Goal: Find specific page/section: Find specific page/section

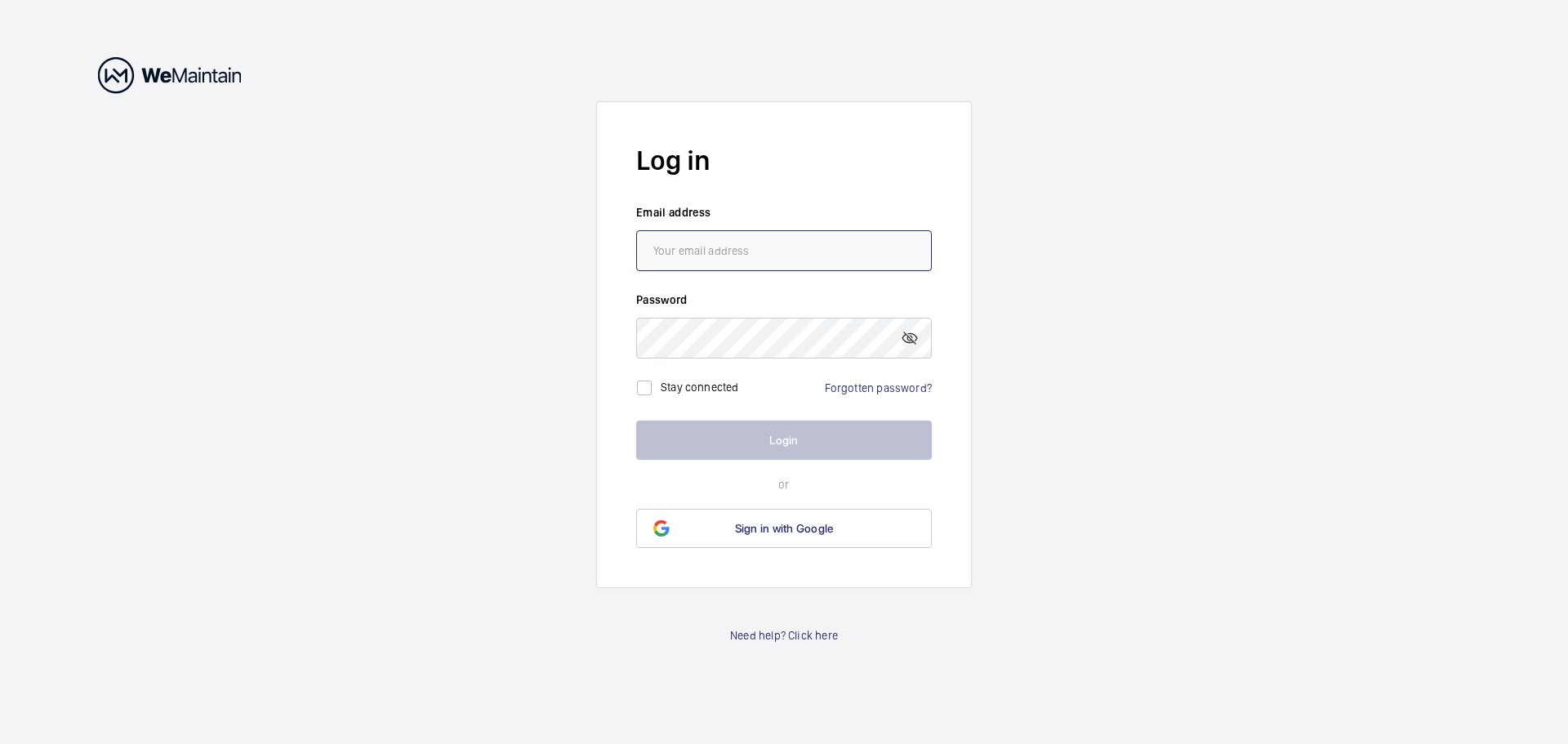
type input "[EMAIL_ADDRESS][DOMAIN_NAME]"
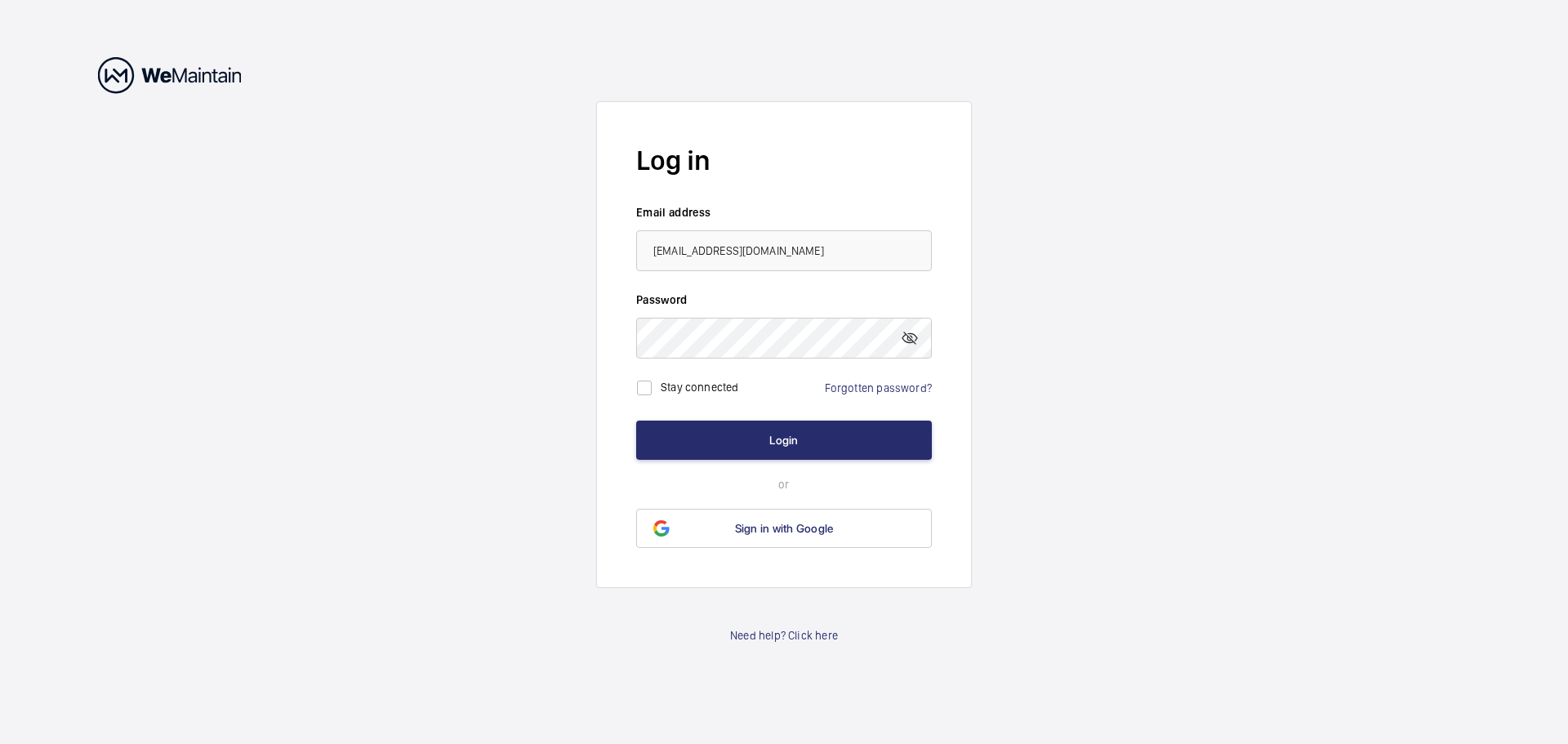
click at [674, 387] on label "Stay connected" at bounding box center [700, 387] width 78 height 13
checkbox input "true"
click at [757, 432] on button "Login" at bounding box center [784, 440] width 296 height 39
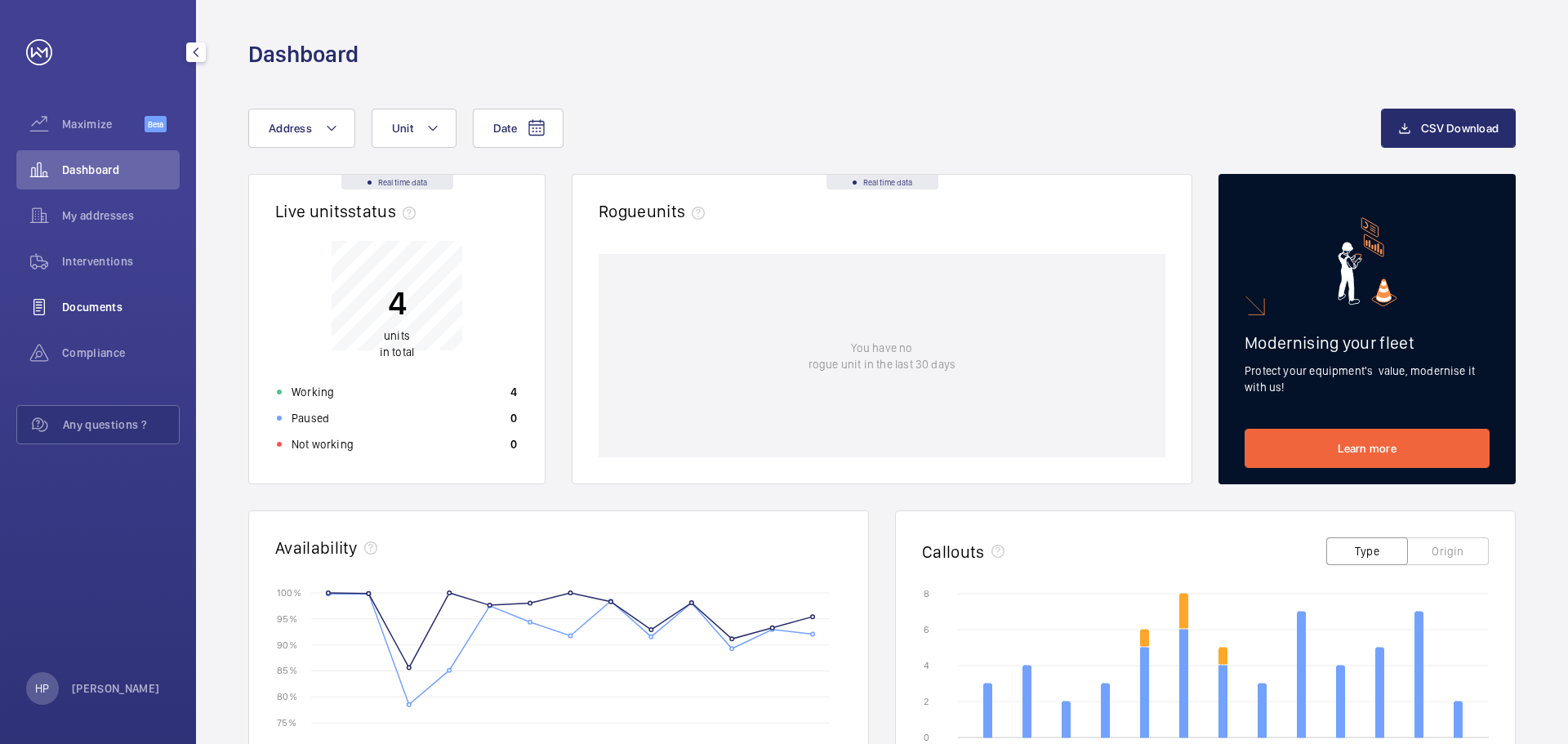
click at [122, 312] on span "Documents" at bounding box center [120, 307] width 117 height 17
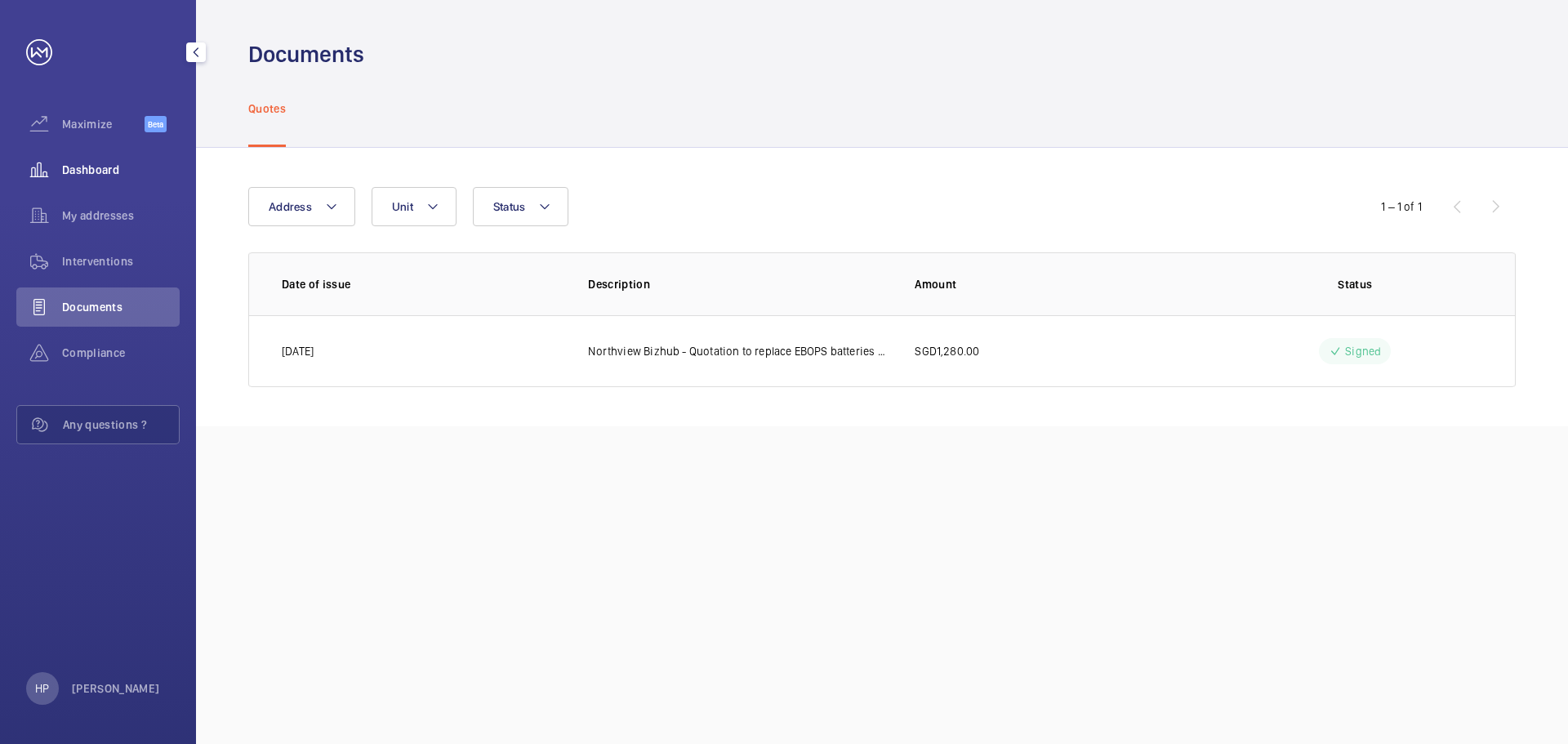
click at [104, 172] on span "Dashboard" at bounding box center [120, 170] width 117 height 17
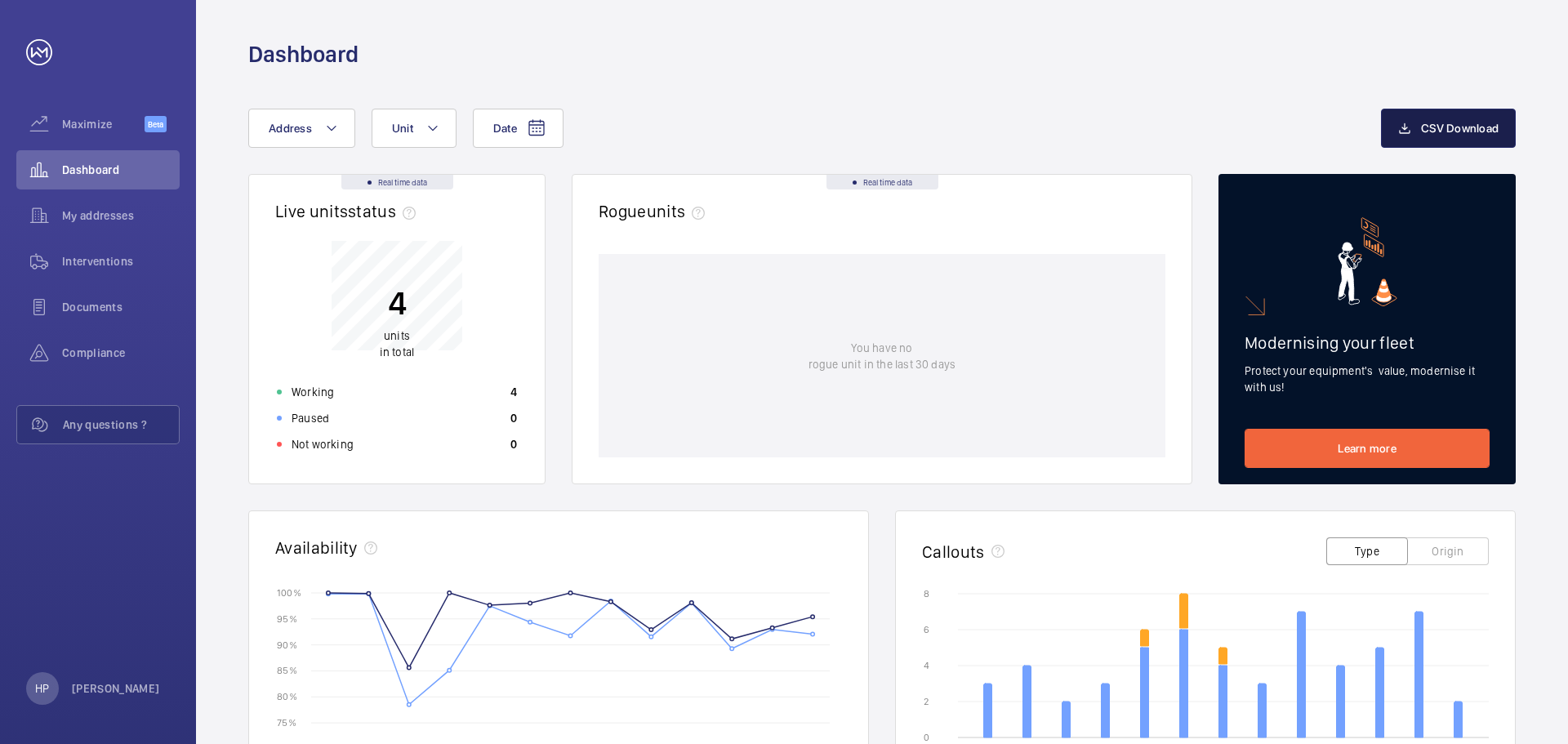
click at [1411, 129] on mat-icon "button" at bounding box center [1405, 128] width 13 height 20
click at [105, 307] on span "Documents" at bounding box center [120, 307] width 117 height 17
